Goal: Task Accomplishment & Management: Manage account settings

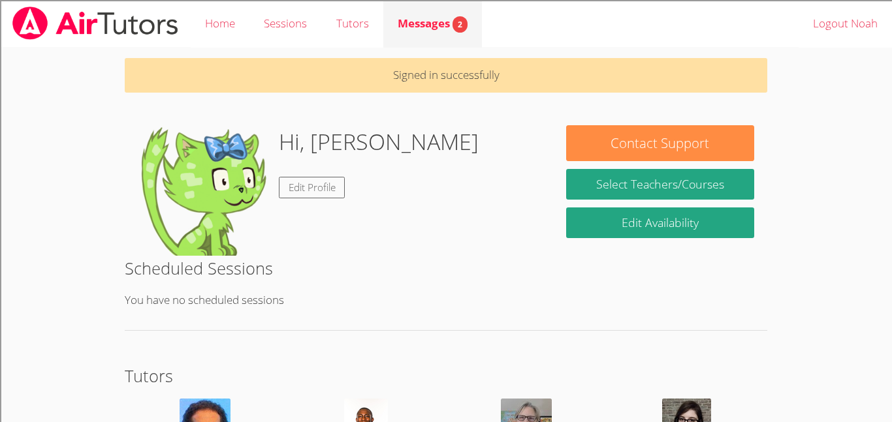
click at [420, 24] on span "Messages 2" at bounding box center [433, 23] width 70 height 15
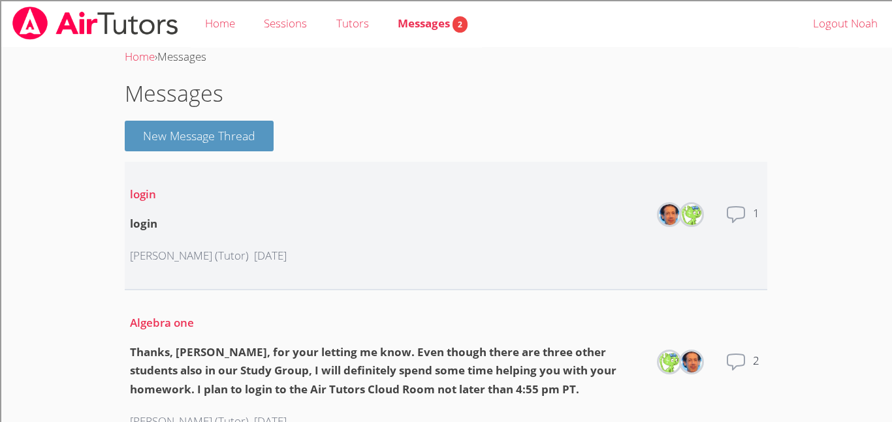
scroll to position [3, 0]
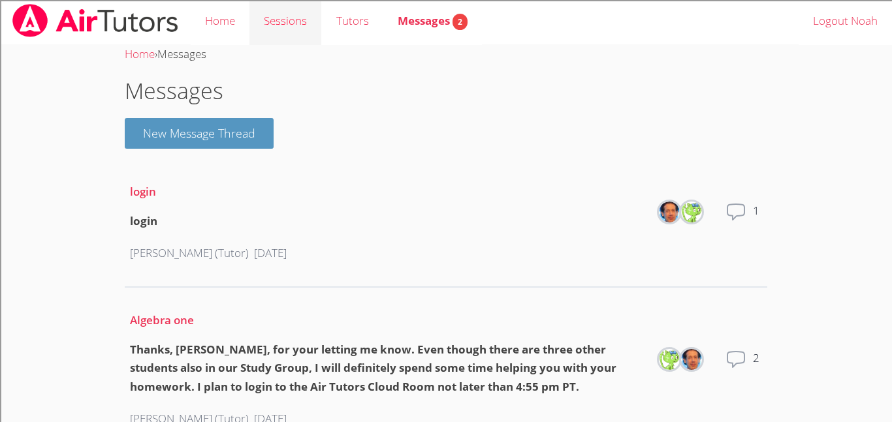
click at [292, 18] on link "Sessions" at bounding box center [285, 21] width 72 height 48
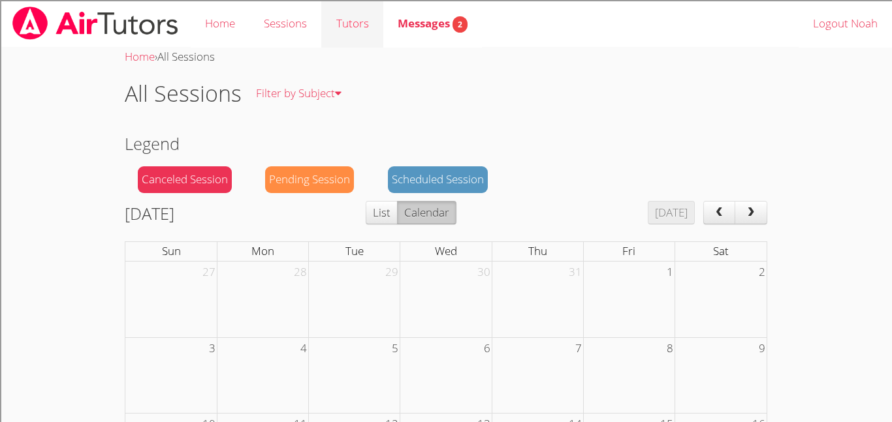
click at [333, 27] on link "Tutors" at bounding box center [351, 24] width 61 height 48
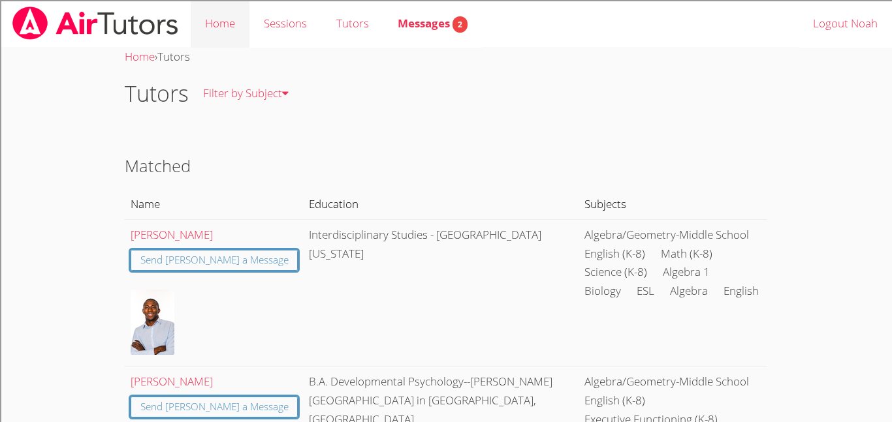
click at [231, 39] on link "Home" at bounding box center [220, 24] width 59 height 48
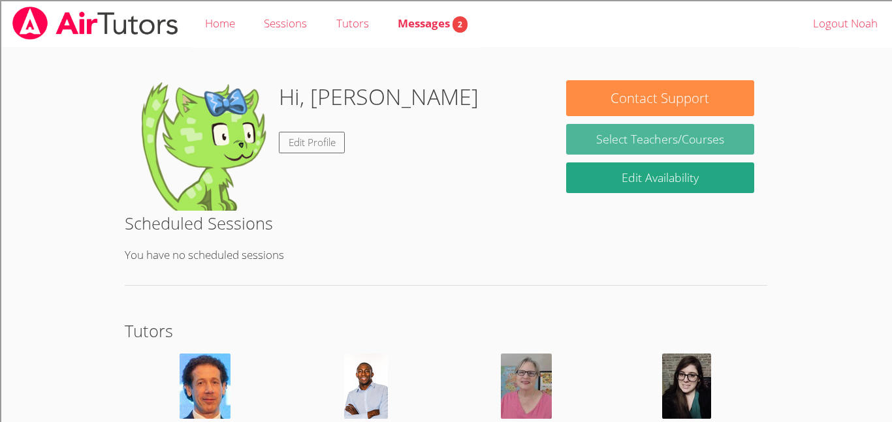
click at [675, 144] on link "Select Teachers/Courses" at bounding box center [660, 139] width 188 height 31
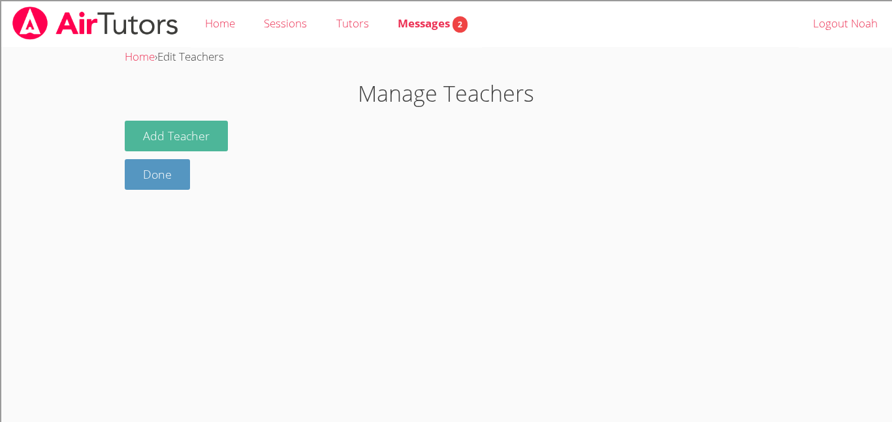
click at [183, 144] on button "Add Teacher" at bounding box center [176, 136] width 103 height 31
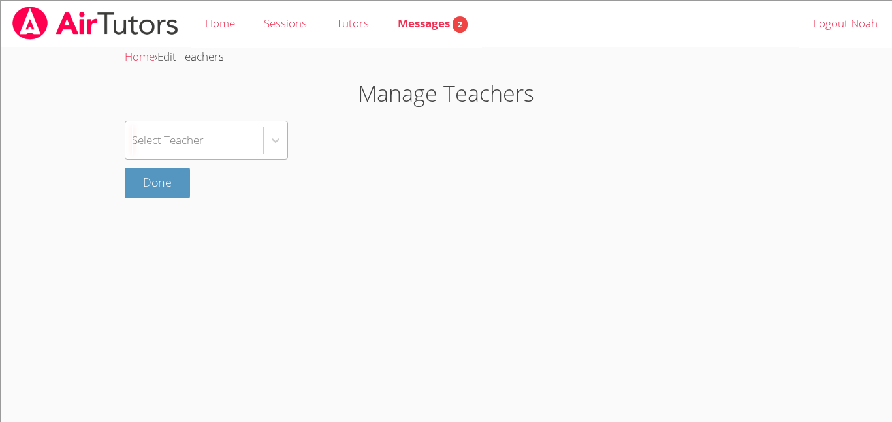
click at [199, 150] on div "Select Teacher" at bounding box center [194, 140] width 138 height 38
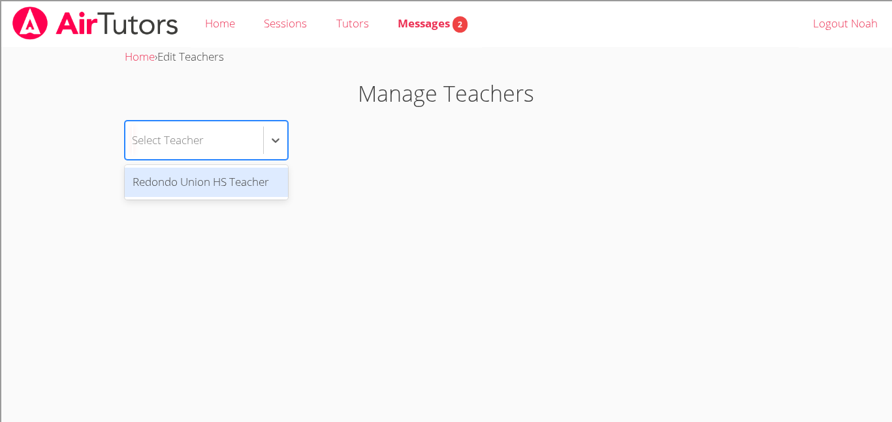
click at [212, 178] on div "Redondo Union HS Teacher" at bounding box center [206, 182] width 163 height 29
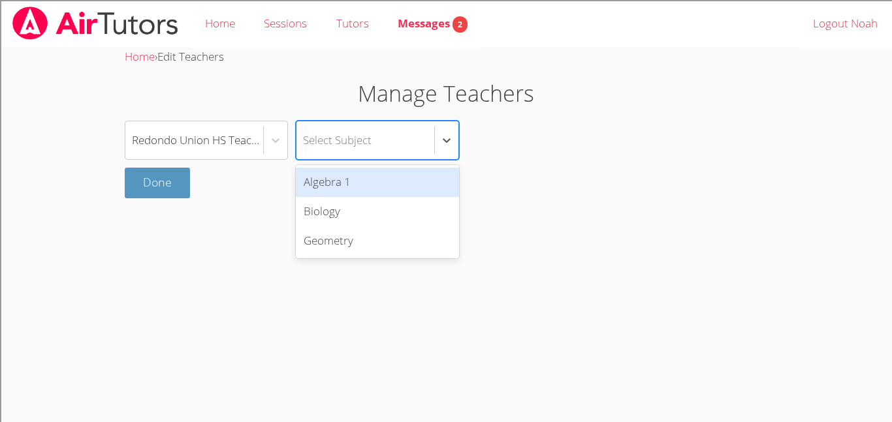
click at [359, 140] on div "Select Subject" at bounding box center [337, 140] width 69 height 19
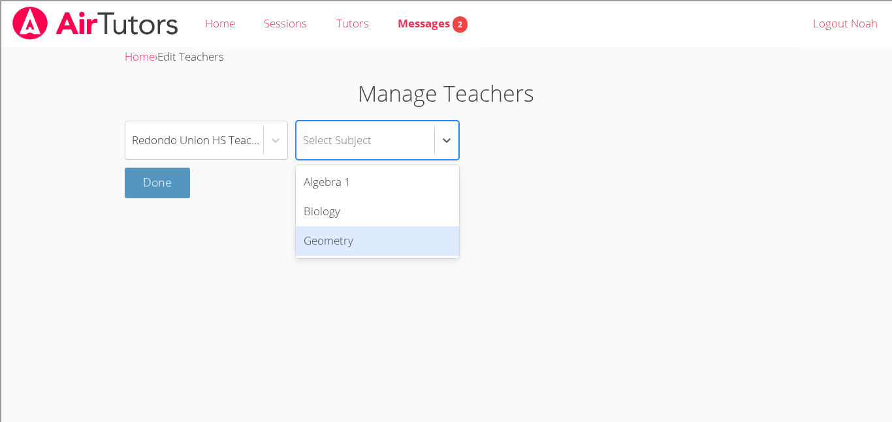
click at [370, 227] on div "Geometry" at bounding box center [377, 241] width 163 height 29
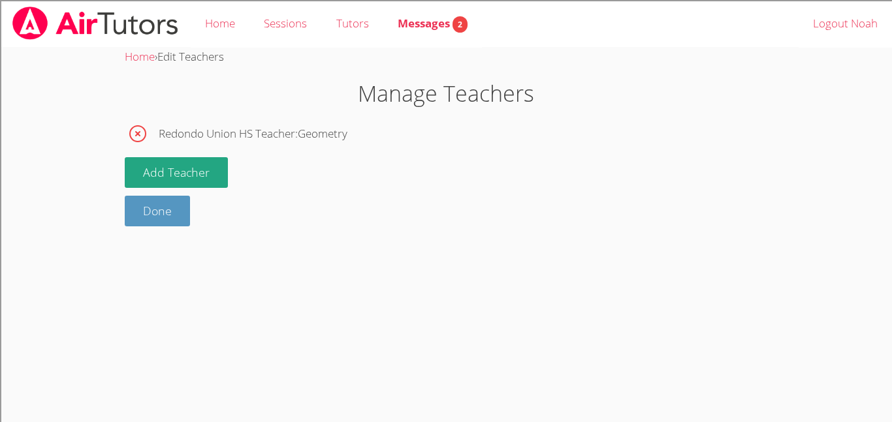
click at [189, 155] on div "Redondo Union HS Teacher : Geometry Add Teacher Done" at bounding box center [446, 174] width 643 height 106
click at [190, 163] on button "Add Teacher" at bounding box center [176, 172] width 103 height 31
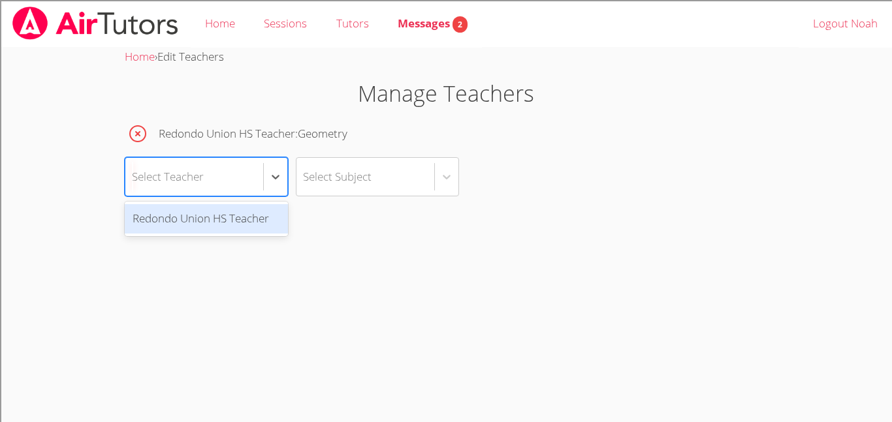
click at [224, 180] on div "Select Teacher" at bounding box center [194, 177] width 138 height 38
click at [234, 215] on div "Redondo Union HS Teacher" at bounding box center [206, 218] width 163 height 29
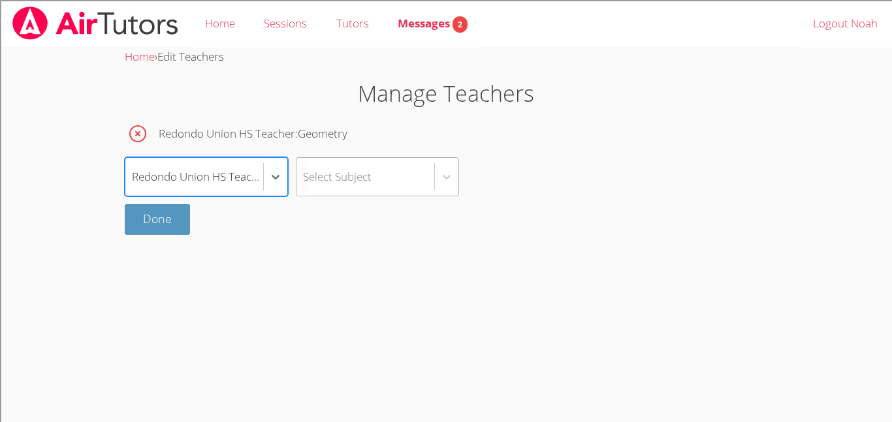
click at [329, 196] on div "Select Subject" at bounding box center [377, 176] width 163 height 39
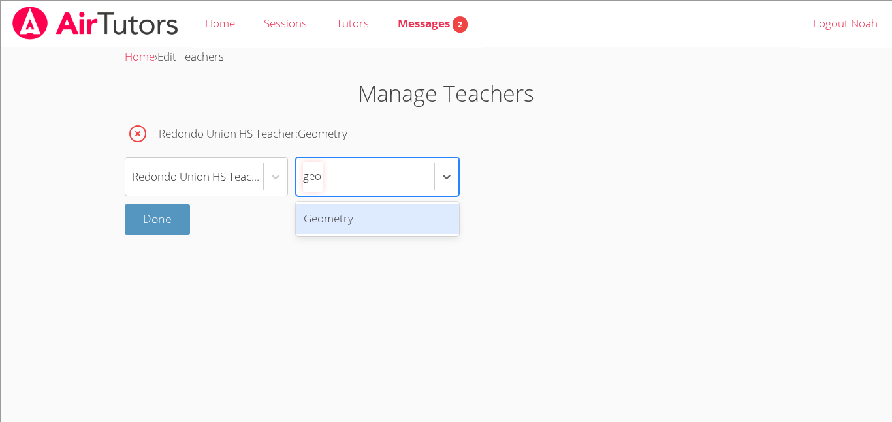
type input "geo"
click at [360, 190] on div "Select Subject" at bounding box center [365, 177] width 138 height 38
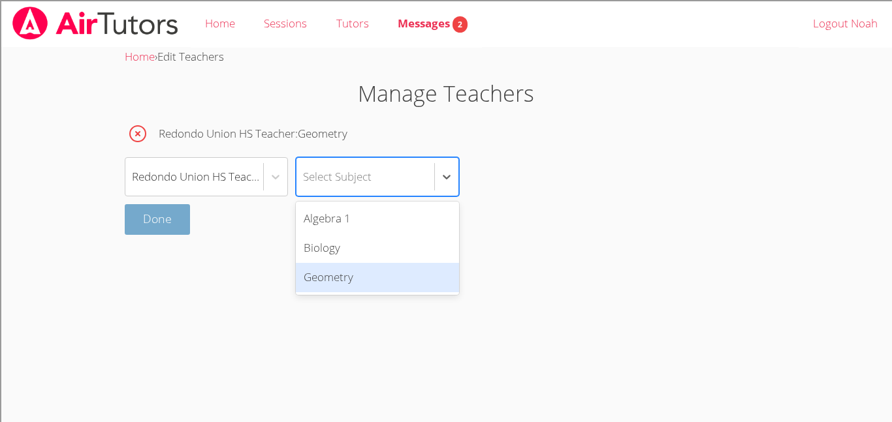
click at [176, 229] on link "Done" at bounding box center [157, 219] width 65 height 31
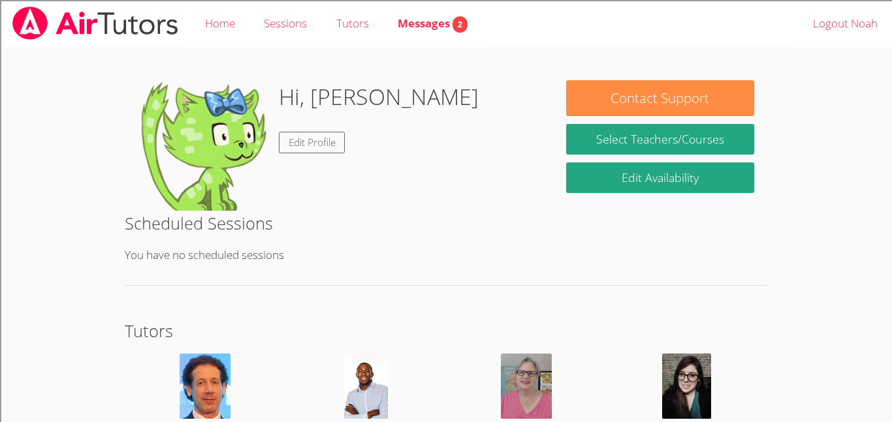
click at [428, 24] on span "Messages 2" at bounding box center [433, 23] width 70 height 15
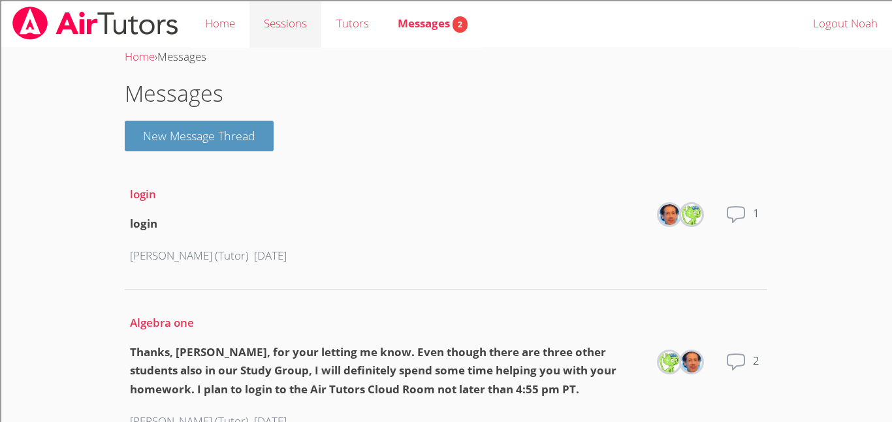
click at [302, 27] on link "Sessions" at bounding box center [285, 24] width 72 height 48
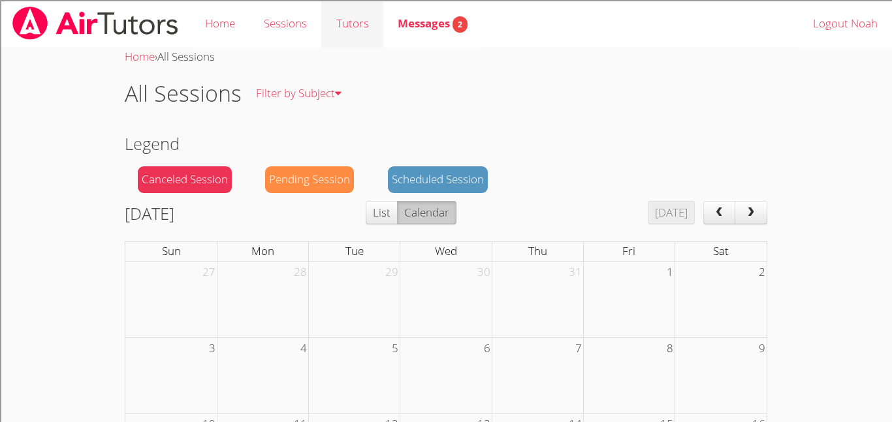
click at [338, 31] on link "Tutors" at bounding box center [351, 24] width 61 height 48
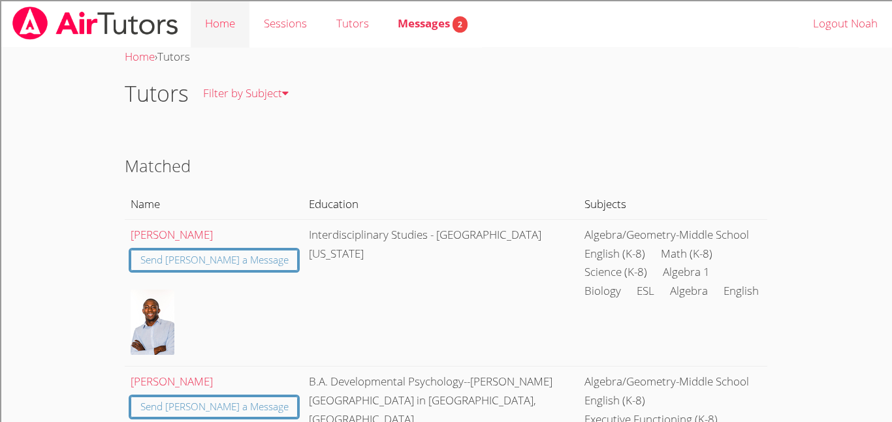
click at [238, 29] on link "Home" at bounding box center [220, 24] width 59 height 48
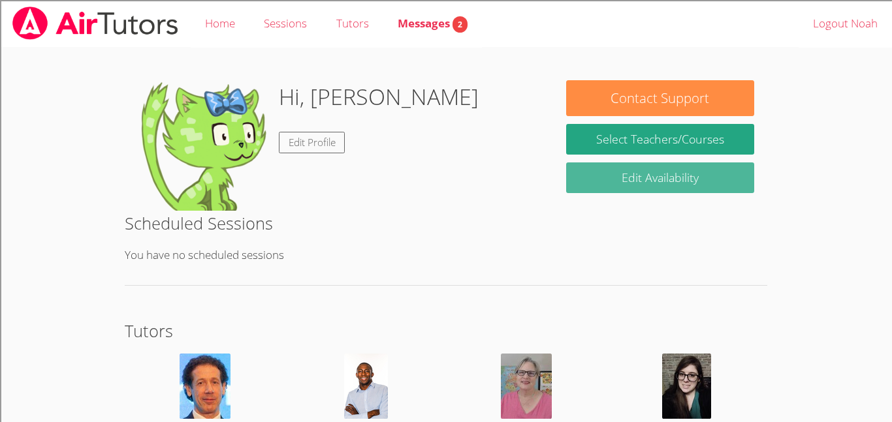
click at [625, 167] on link "Edit Availability" at bounding box center [660, 178] width 188 height 31
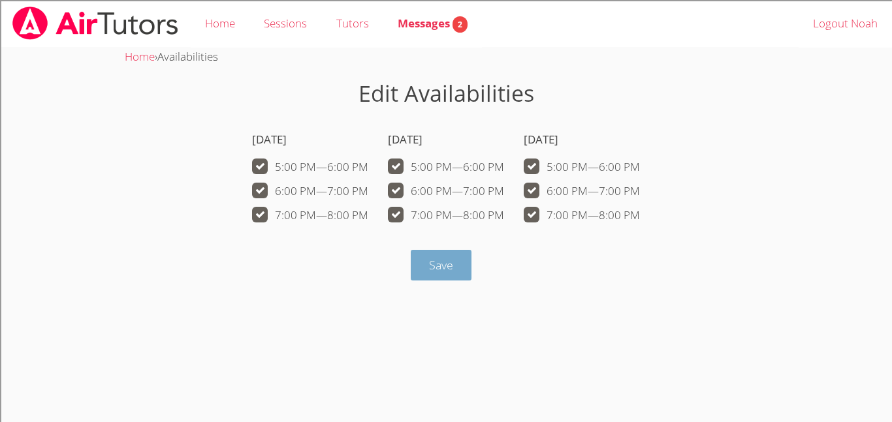
click at [452, 266] on span "Save" at bounding box center [441, 265] width 24 height 16
click at [283, 12] on link "Sessions" at bounding box center [285, 24] width 72 height 48
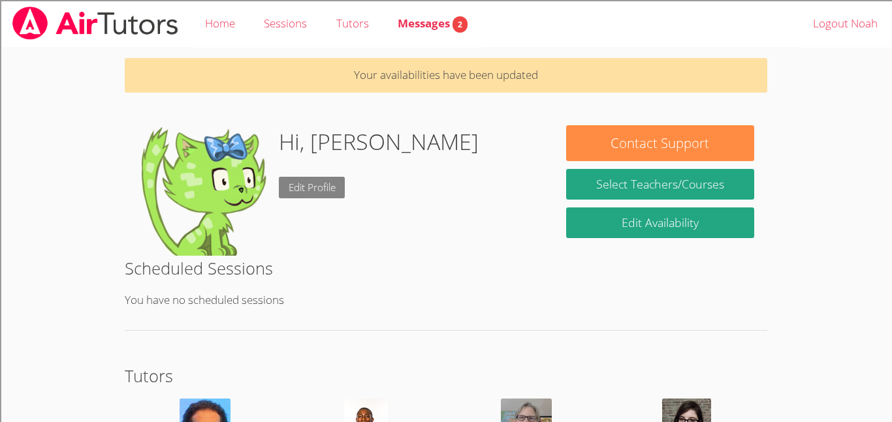
click at [321, 194] on link "Edit Profile" at bounding box center [312, 188] width 67 height 22
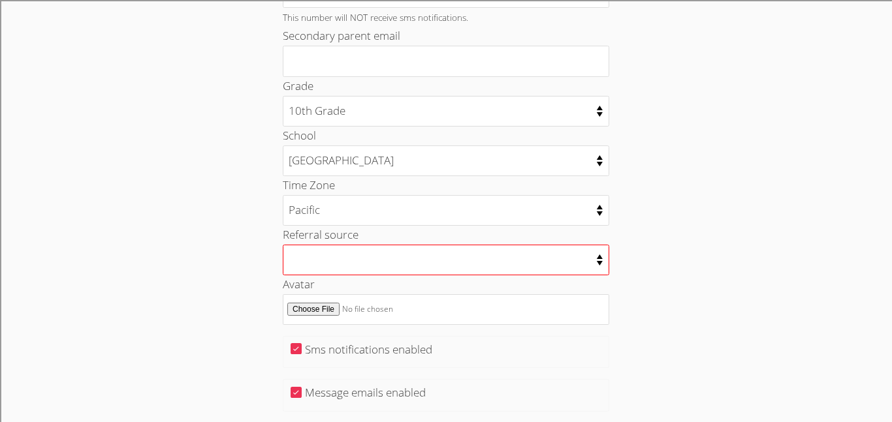
scroll to position [680, 0]
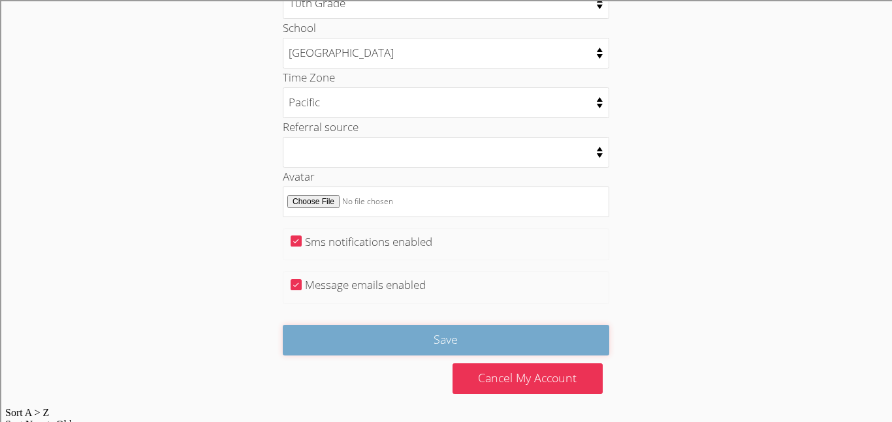
click at [370, 332] on input "Save" at bounding box center [446, 340] width 326 height 31
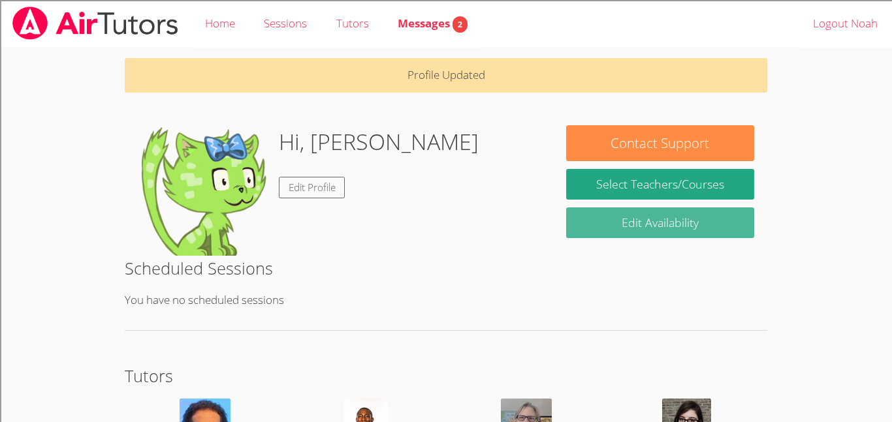
click at [641, 220] on link "Edit Availability" at bounding box center [660, 223] width 188 height 31
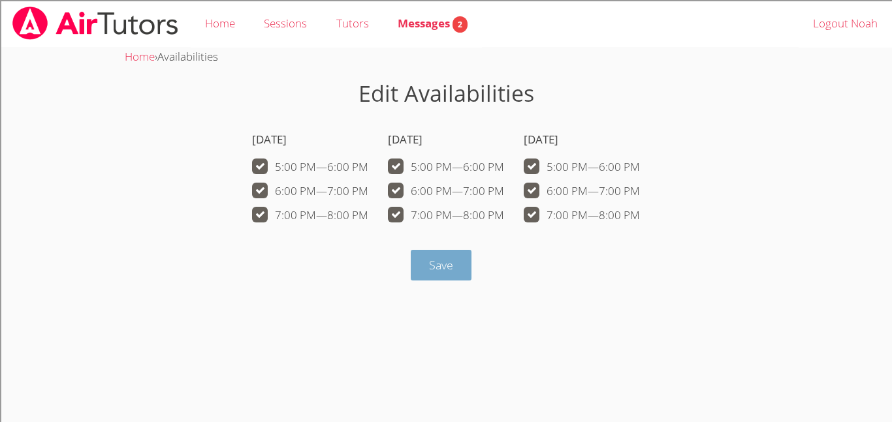
click at [441, 272] on span "Save" at bounding box center [441, 265] width 24 height 16
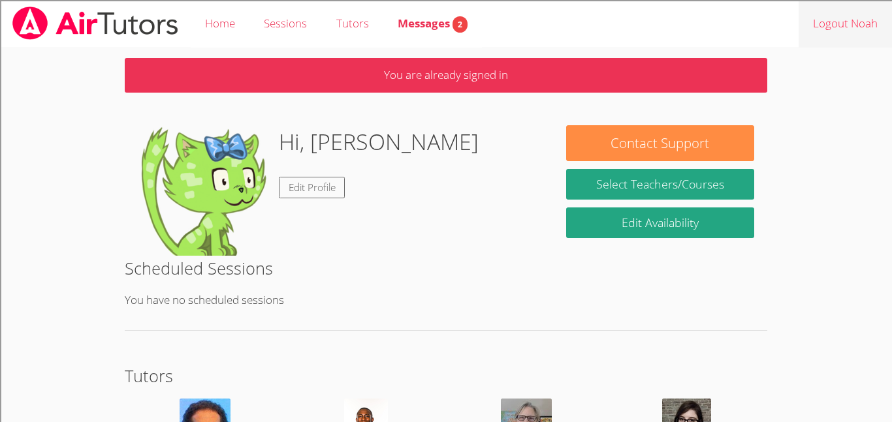
click at [851, 40] on link "Logout Noah" at bounding box center [845, 24] width 93 height 48
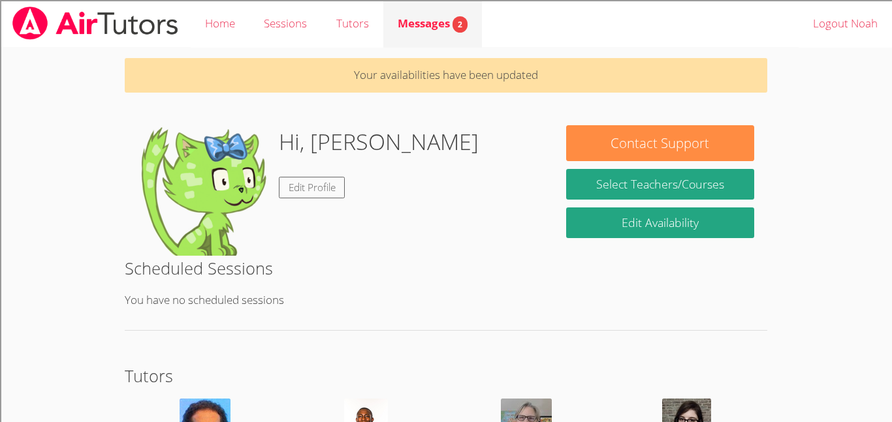
click at [432, 30] on span "Messages 2" at bounding box center [433, 23] width 70 height 15
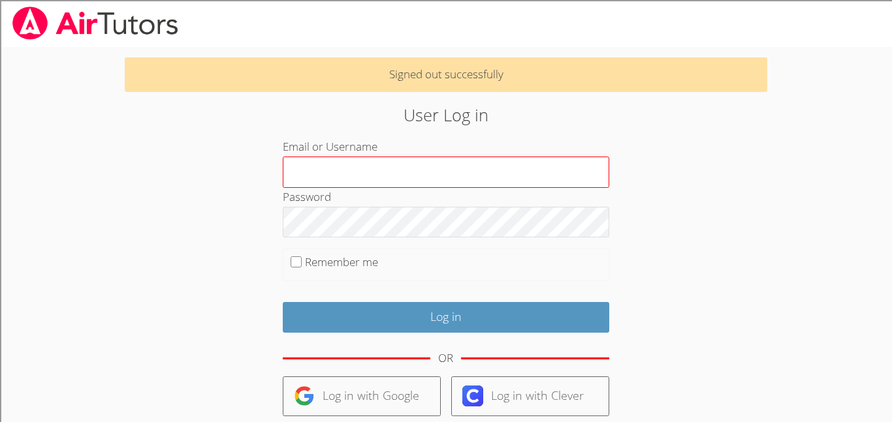
click at [389, 179] on input "Email or Username" at bounding box center [446, 172] width 326 height 31
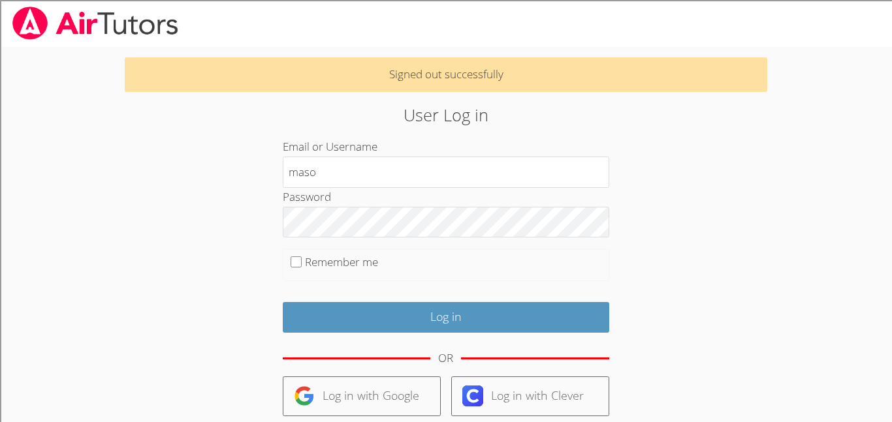
type input "masongallo"
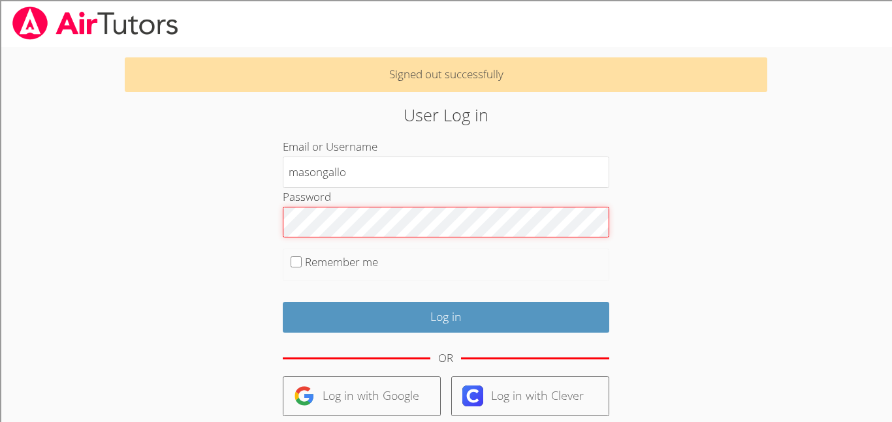
click at [283, 302] on input "Log in" at bounding box center [446, 317] width 326 height 31
